Goal: Transaction & Acquisition: Purchase product/service

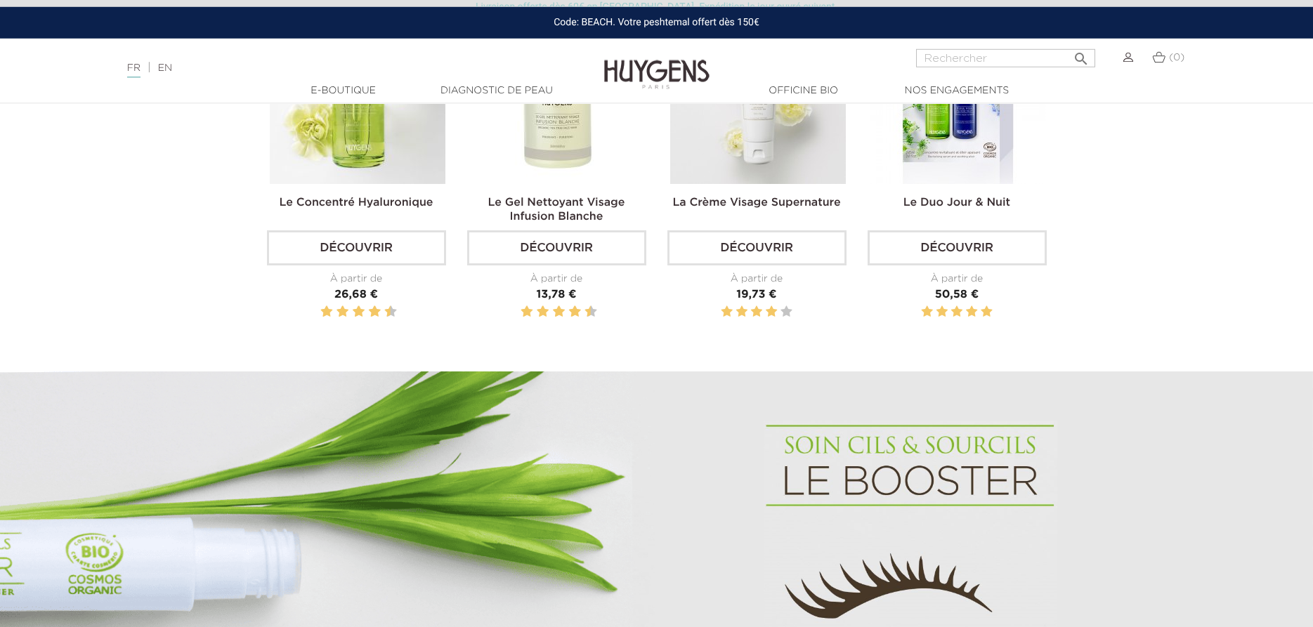
scroll to position [645, 0]
click at [538, 253] on link "Découvrir" at bounding box center [556, 247] width 179 height 35
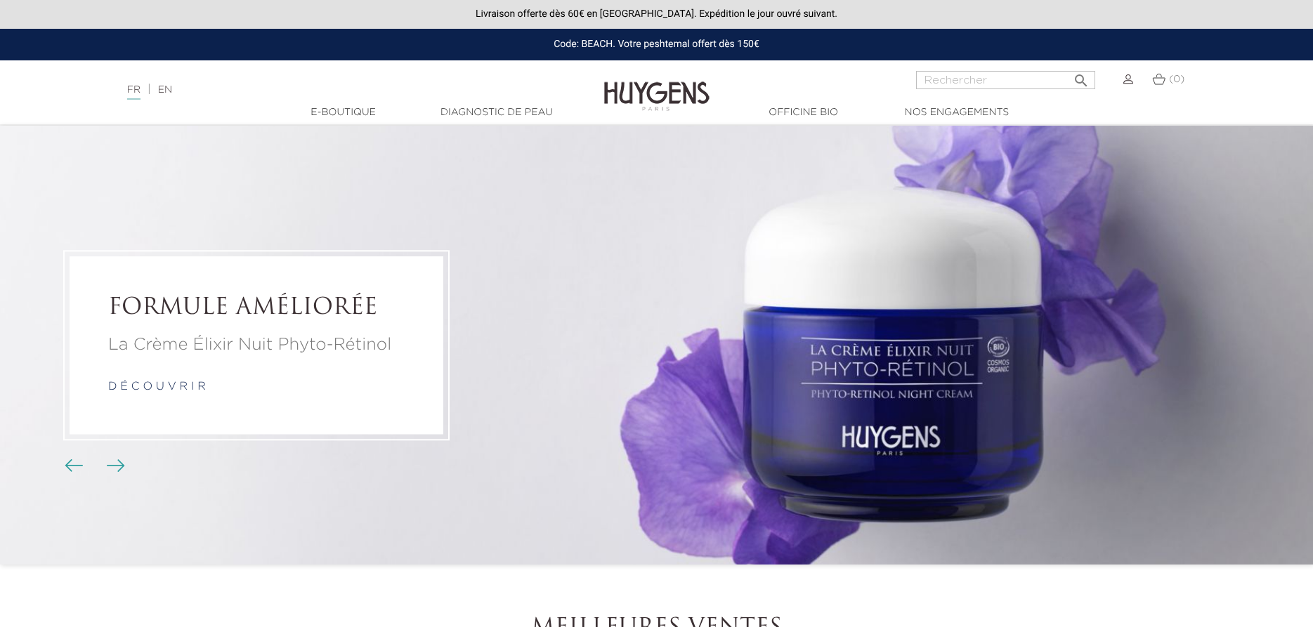
click at [123, 467] on img "Boutons du carrousel" at bounding box center [116, 465] width 18 height 13
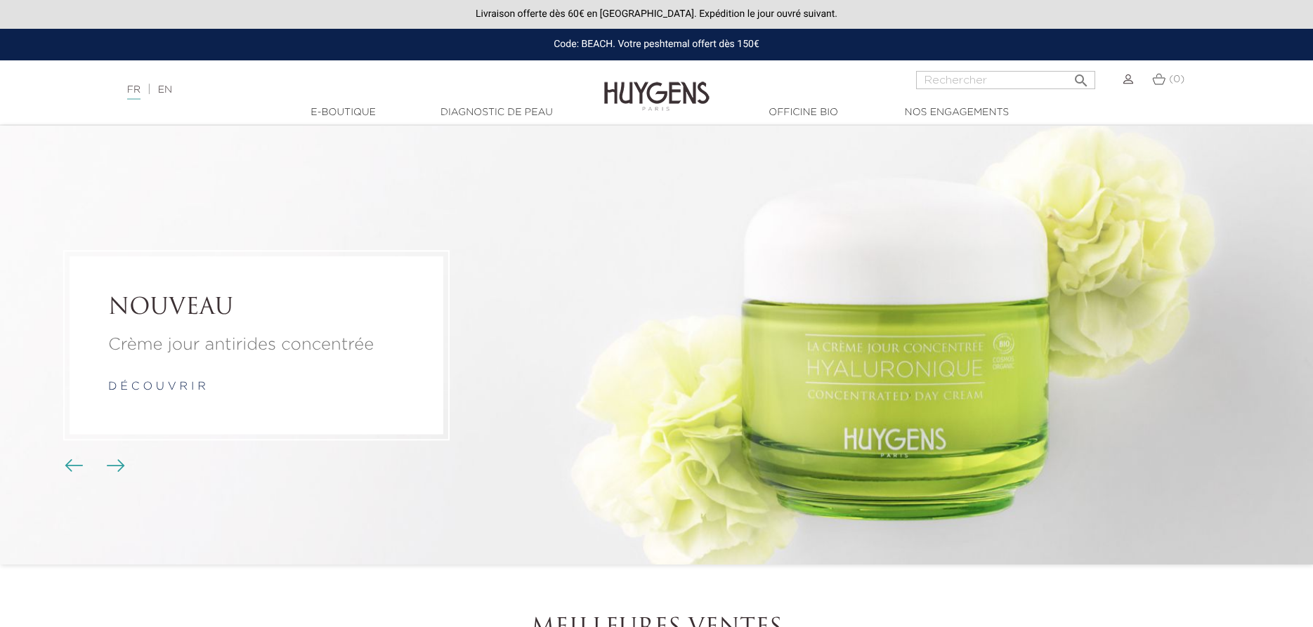
click at [119, 469] on img "Boutons du carrousel" at bounding box center [116, 465] width 18 height 13
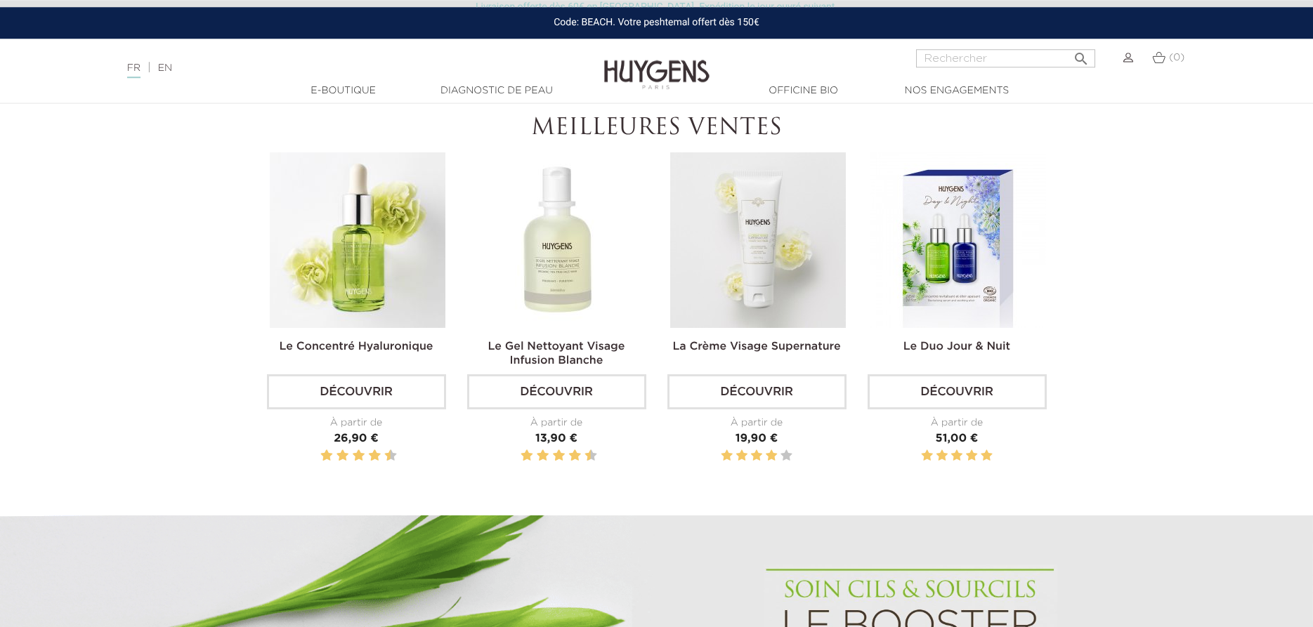
scroll to position [501, 0]
click at [344, 391] on link "Découvrir" at bounding box center [356, 391] width 179 height 35
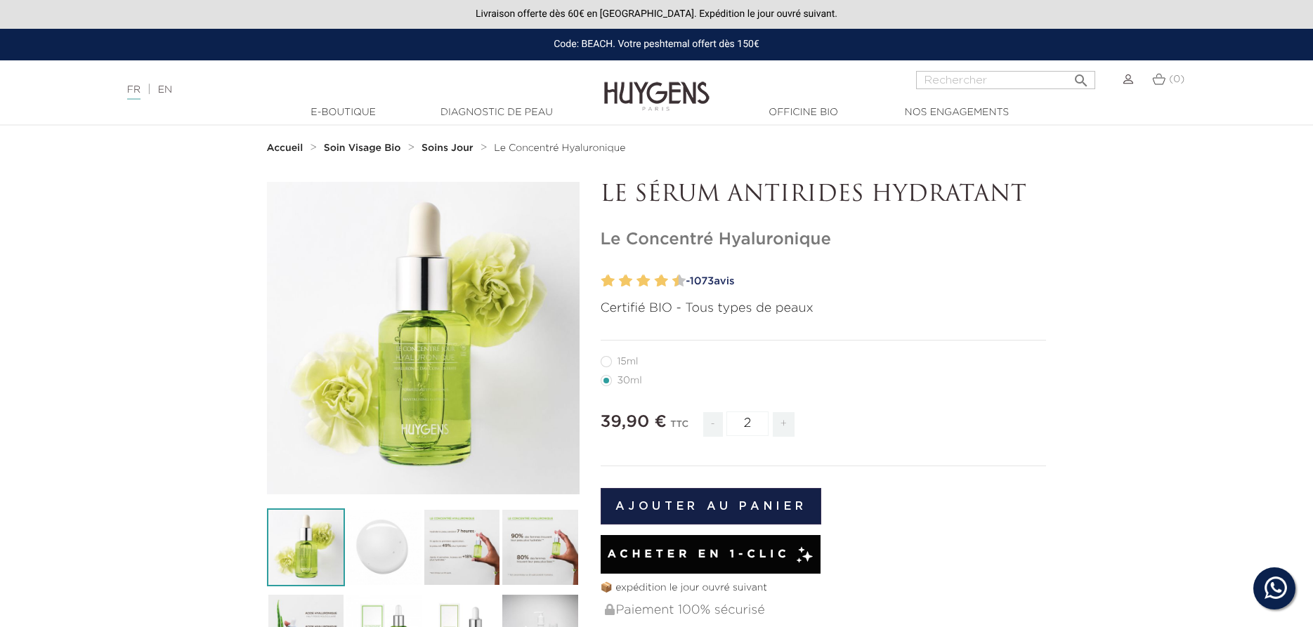
click at [762, 421] on input "2" at bounding box center [747, 424] width 42 height 25
click at [762, 421] on input "3" at bounding box center [747, 424] width 42 height 25
click at [762, 421] on input "4" at bounding box center [747, 424] width 42 height 25
click at [762, 421] on input "5" at bounding box center [747, 424] width 42 height 25
click at [762, 421] on input "6" at bounding box center [747, 424] width 42 height 25
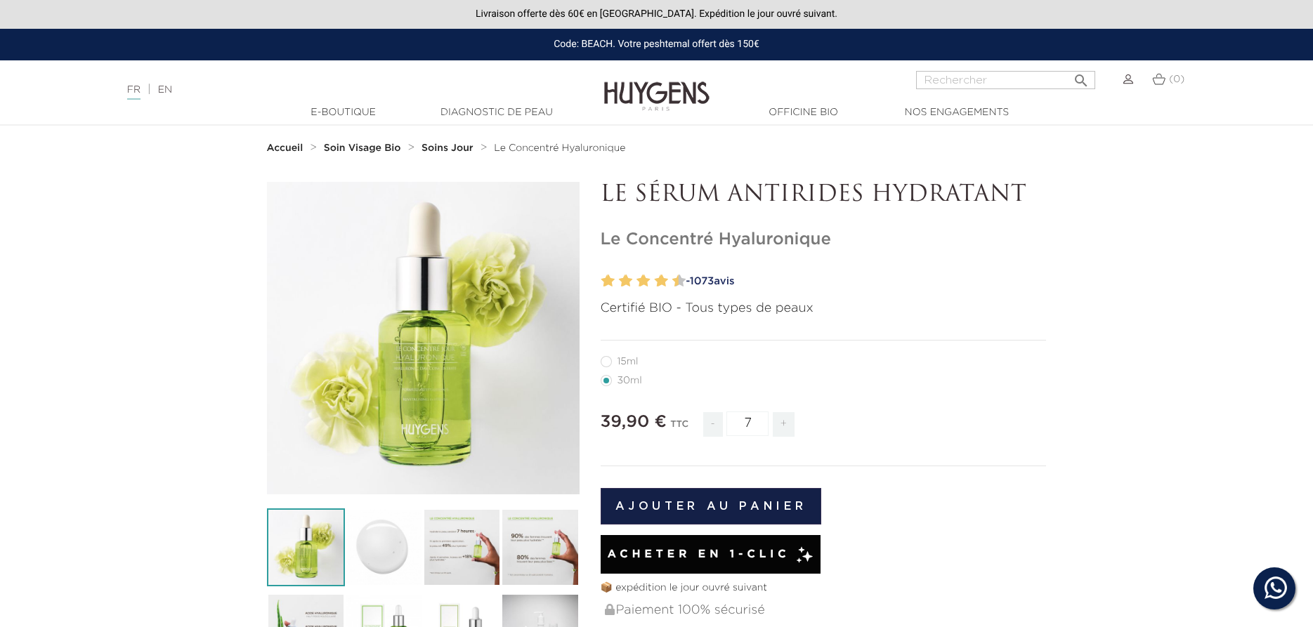
click at [762, 421] on input "7" at bounding box center [747, 424] width 42 height 25
click at [762, 421] on input "8" at bounding box center [747, 424] width 42 height 25
click at [762, 421] on input "9" at bounding box center [747, 424] width 42 height 25
click at [762, 421] on input "10" at bounding box center [747, 424] width 42 height 25
click at [762, 421] on input "11" at bounding box center [747, 424] width 42 height 25
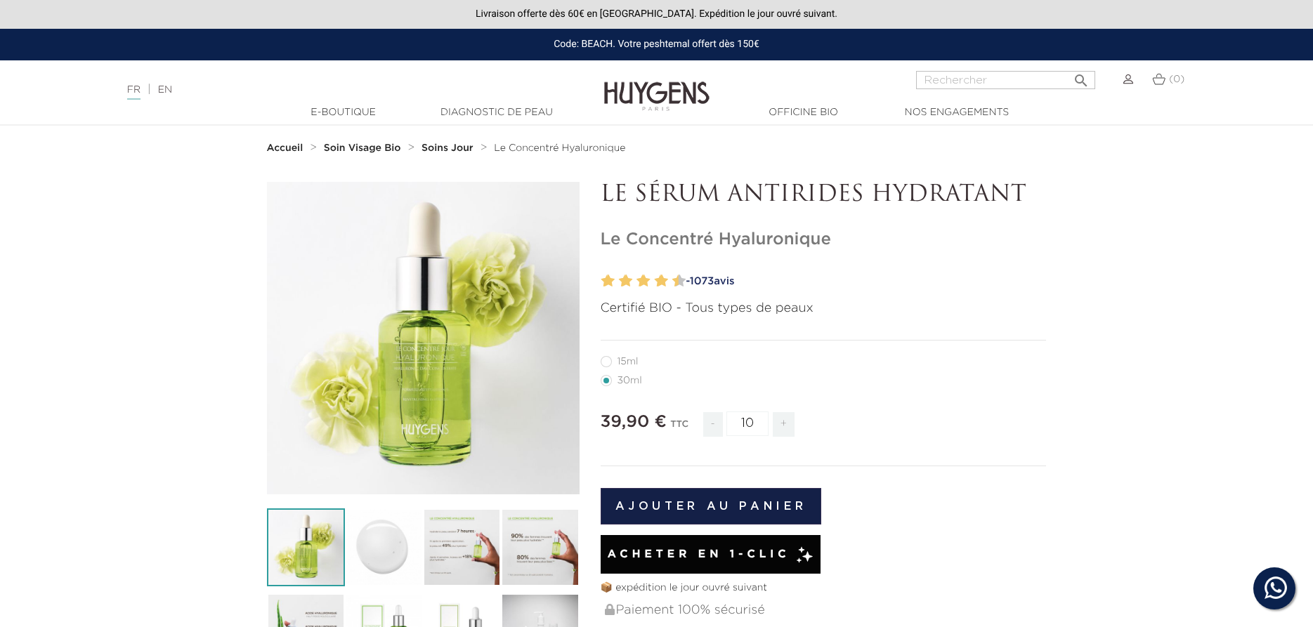
type input "10"
click at [759, 429] on input "10" at bounding box center [747, 424] width 42 height 25
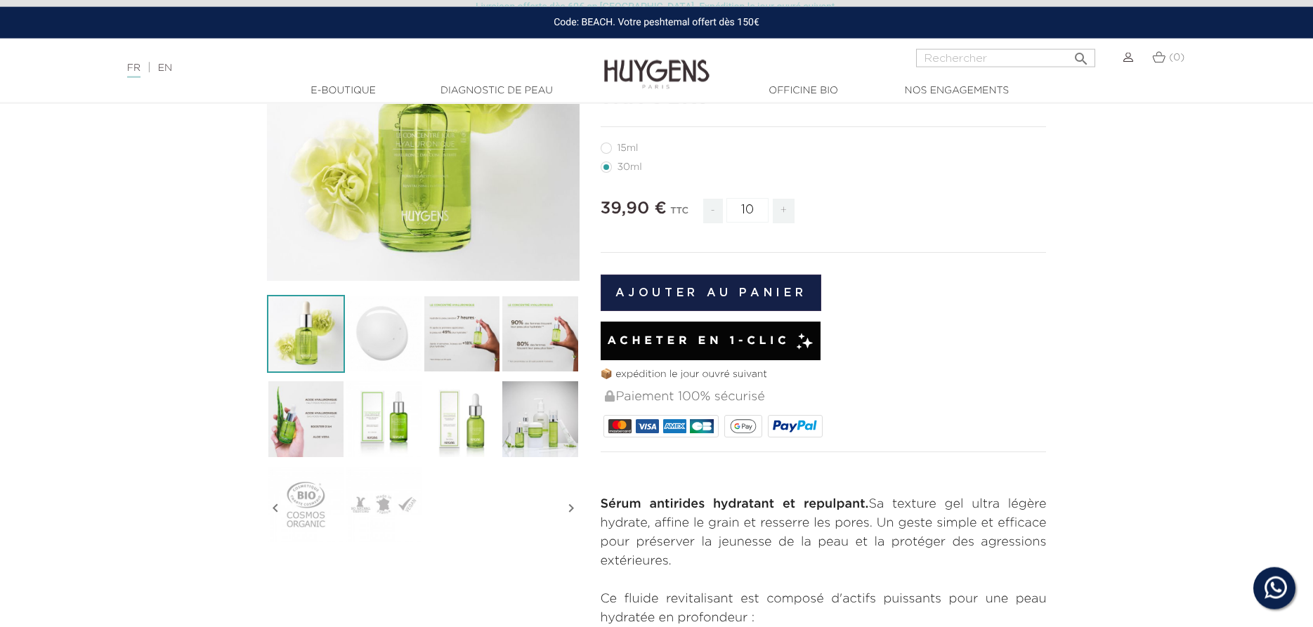
scroll to position [215, 0]
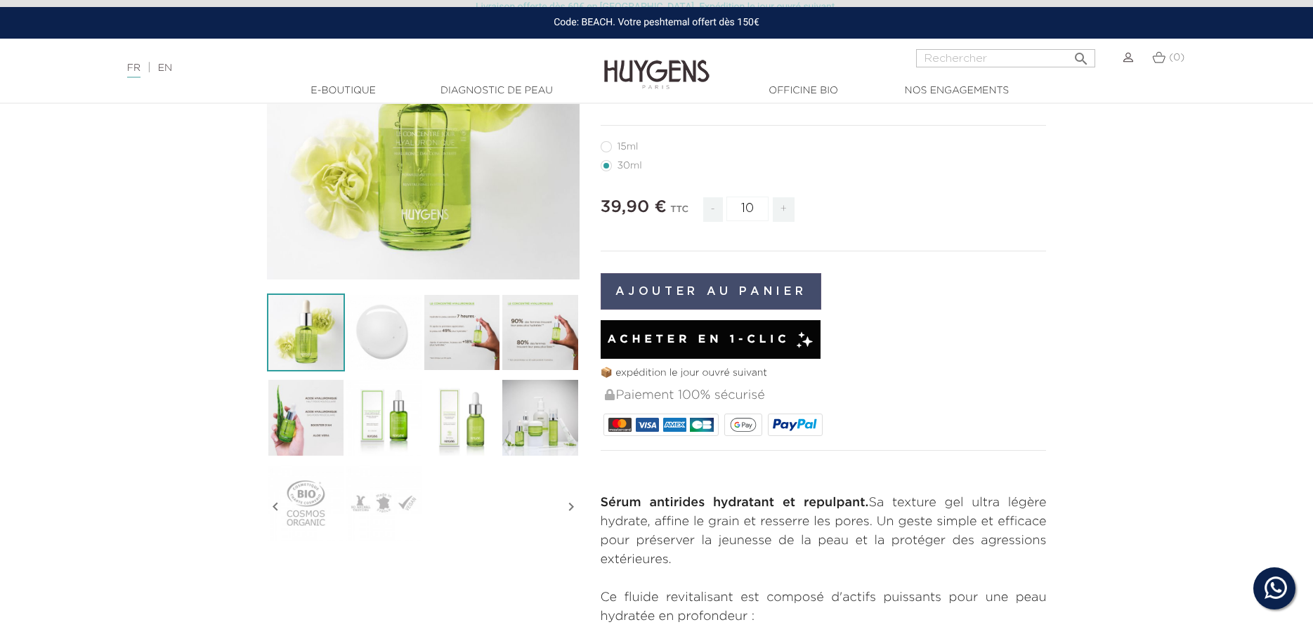
click at [667, 296] on button "Ajouter au panier" at bounding box center [711, 291] width 221 height 37
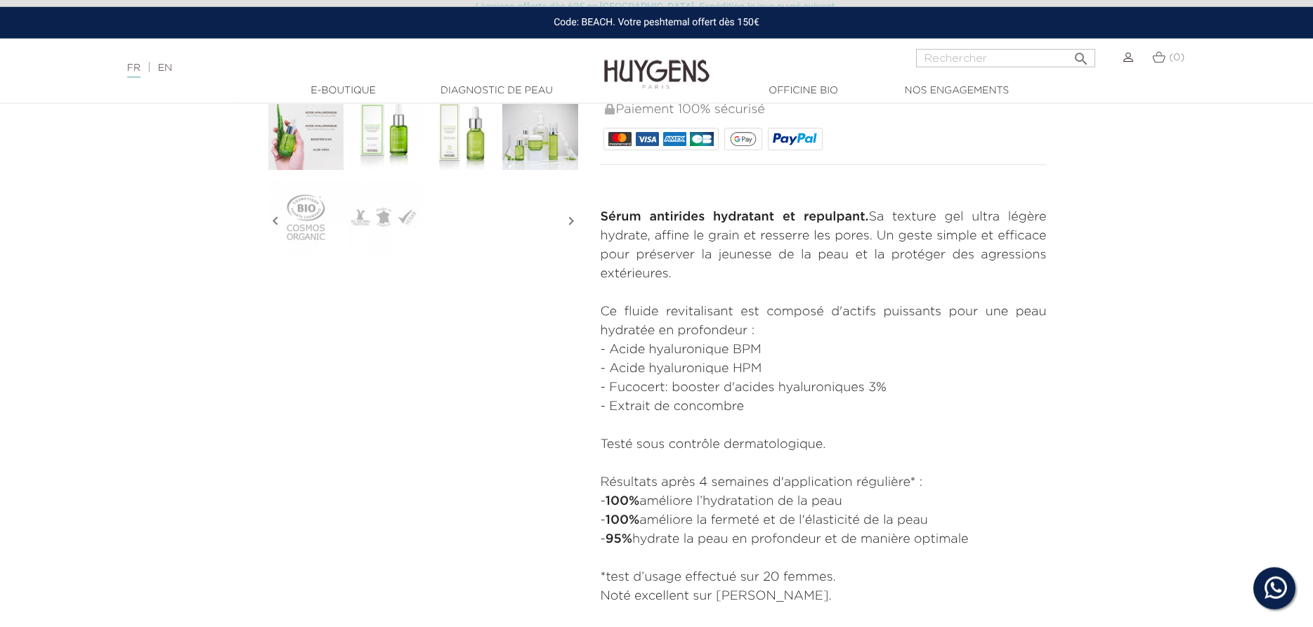
scroll to position [502, 0]
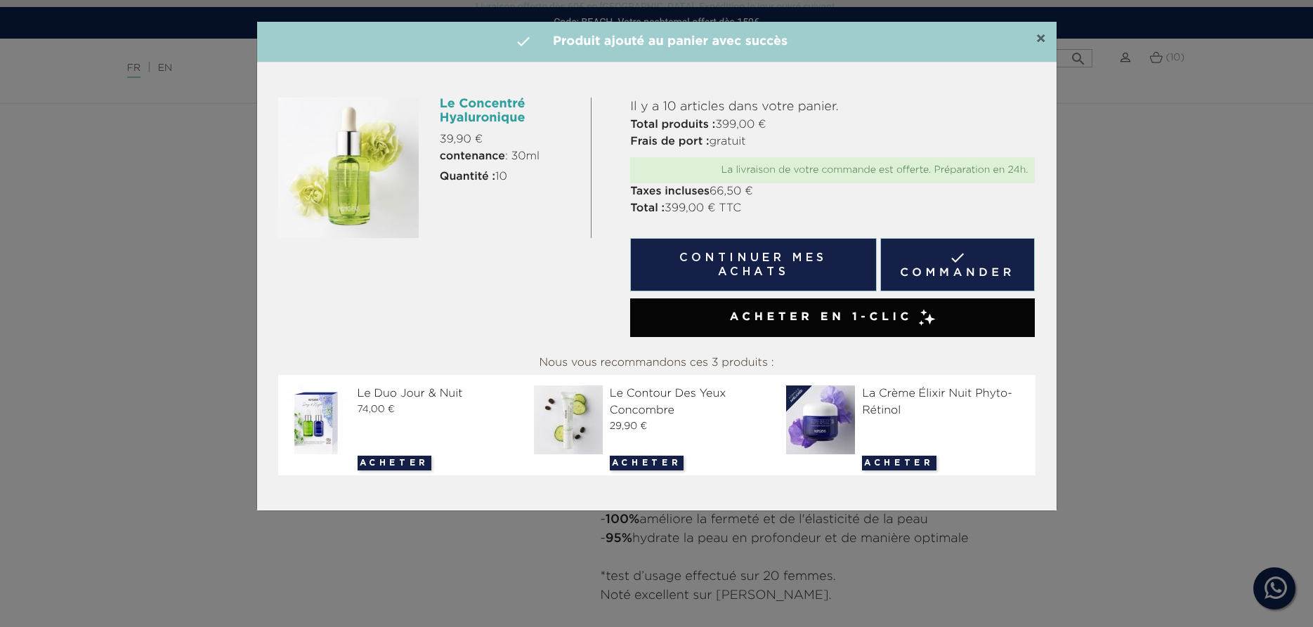
click at [1043, 34] on span "×" at bounding box center [1041, 39] width 11 height 17
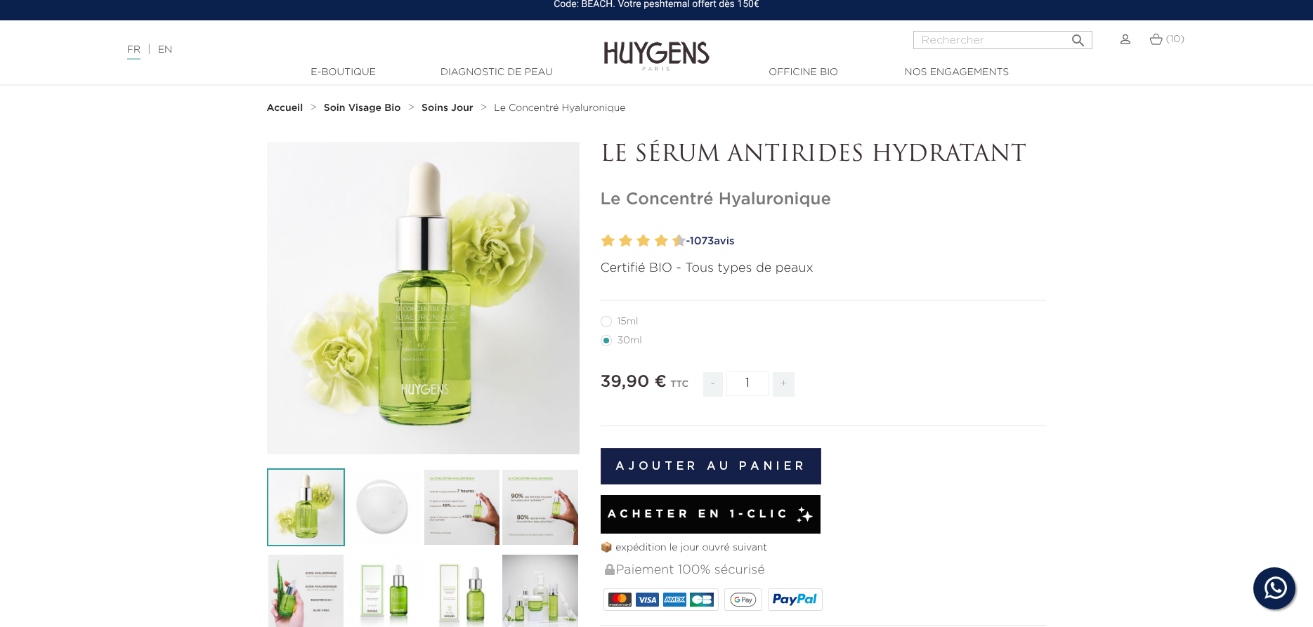
scroll to position [0, 0]
